Goal: Task Accomplishment & Management: Manage account settings

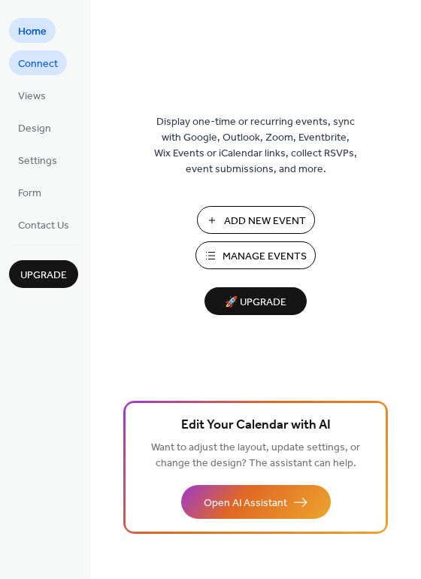
click at [24, 56] on span "Connect" at bounding box center [38, 64] width 40 height 16
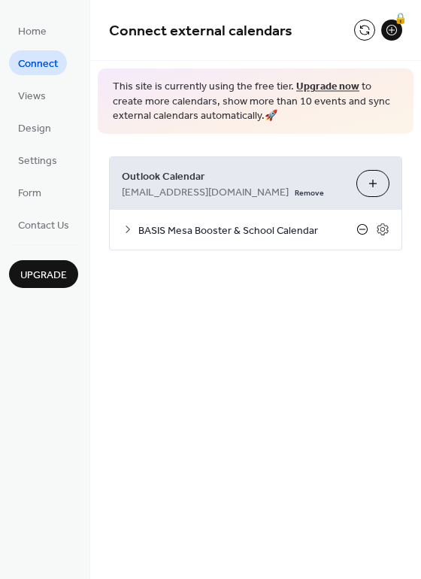
click at [361, 233] on icon at bounding box center [362, 229] width 11 height 11
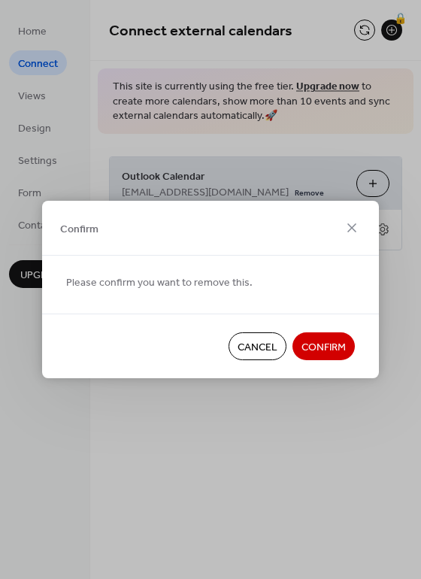
click at [327, 345] on span "Confirm" at bounding box center [323, 348] width 44 height 16
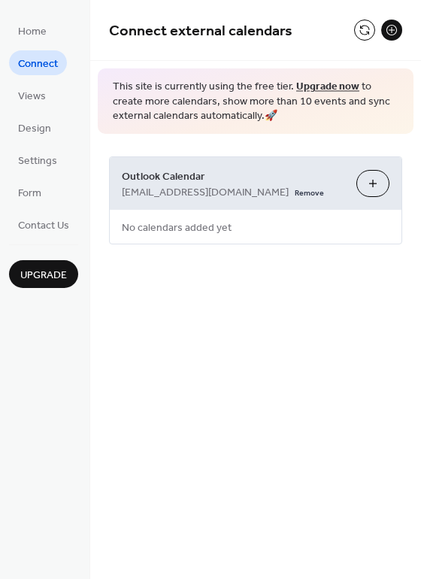
click at [364, 187] on button "Choose Calendars" at bounding box center [372, 183] width 33 height 27
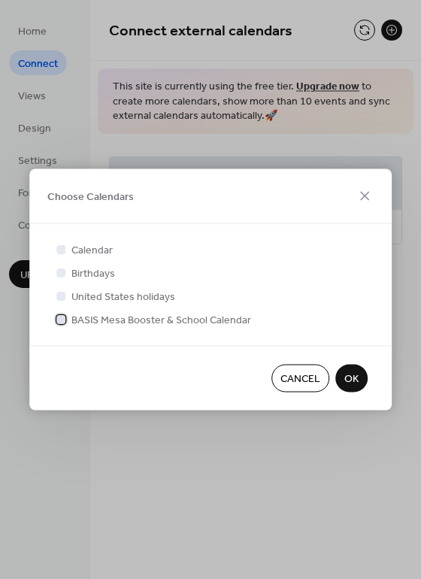
click at [59, 325] on div at bounding box center [60, 318] width 15 height 15
click at [357, 377] on span "OK" at bounding box center [351, 379] width 14 height 16
